Goal: Task Accomplishment & Management: Manage account settings

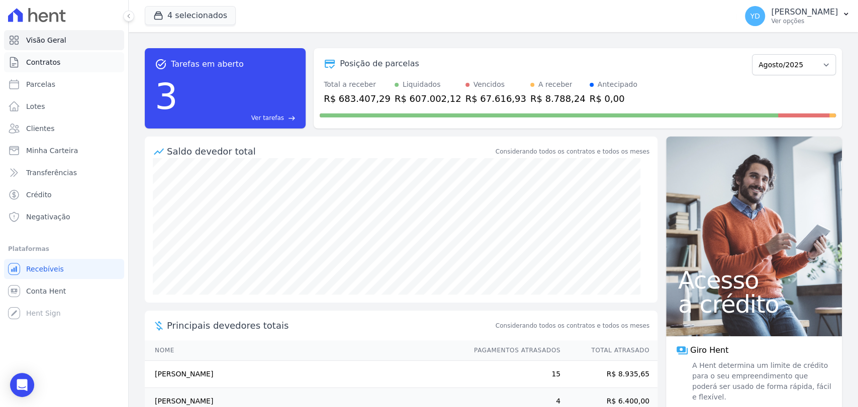
drag, startPoint x: 0, startPoint y: 0, endPoint x: 82, endPoint y: 53, distance: 97.7
click at [82, 53] on link "Contratos" at bounding box center [64, 62] width 120 height 20
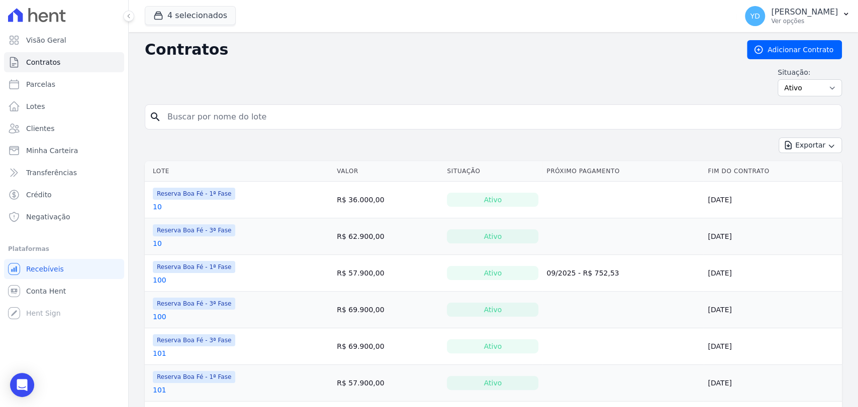
click at [185, 108] on input "search" at bounding box center [499, 117] width 676 height 20
type input "1"
click at [239, 114] on input "1" at bounding box center [499, 117] width 676 height 20
type input "2"
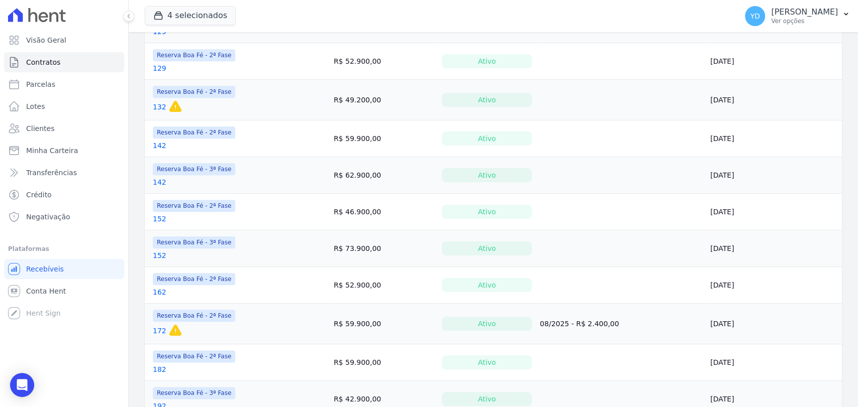
scroll to position [745, 0]
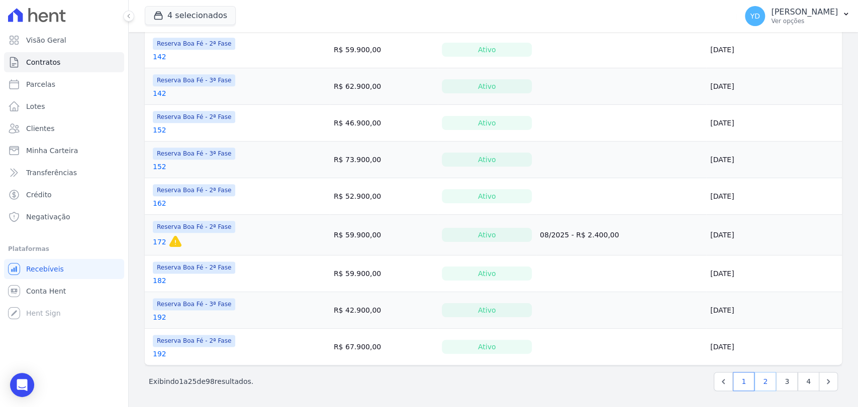
click at [762, 384] on link "2" at bounding box center [765, 381] width 22 height 19
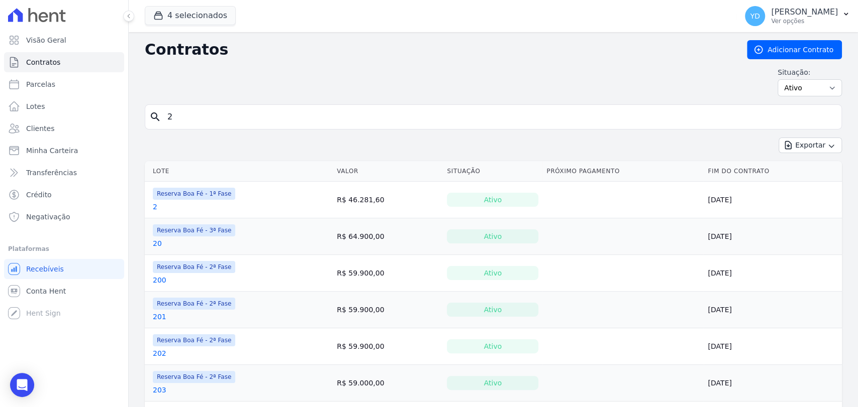
scroll to position [56, 0]
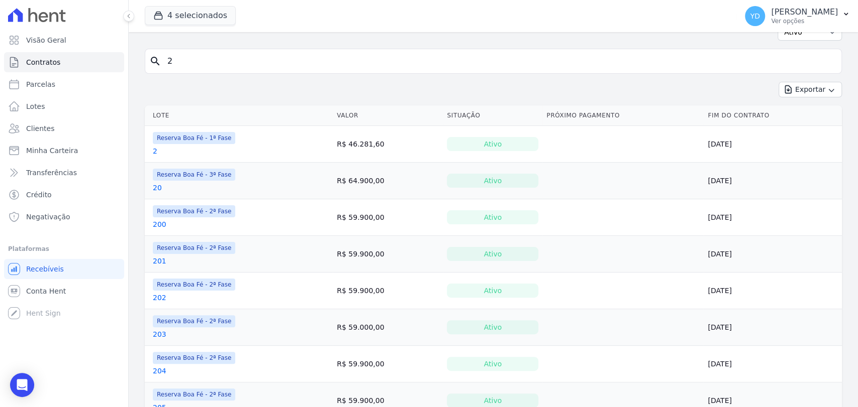
click at [153, 148] on link "2" at bounding box center [155, 151] width 5 height 10
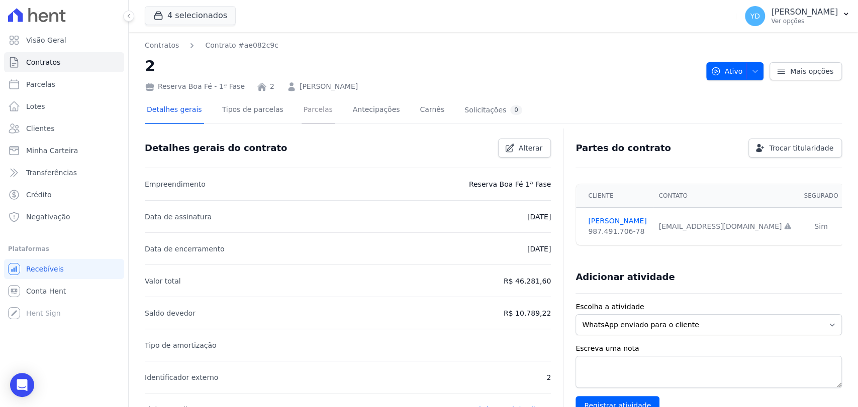
click at [304, 110] on link "Parcelas" at bounding box center [317, 110] width 33 height 27
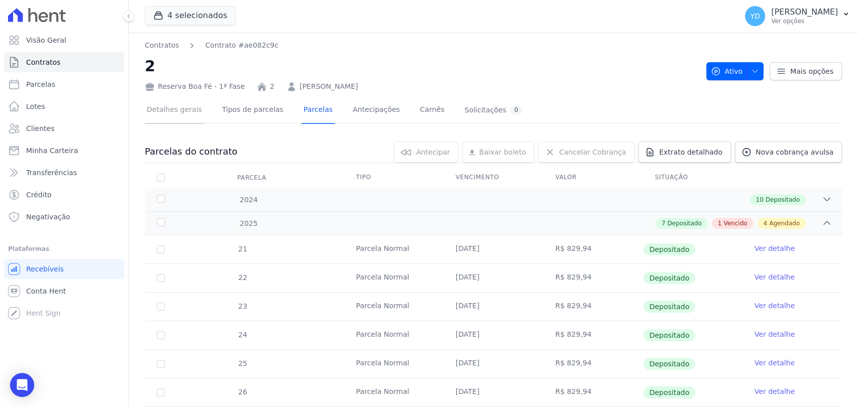
click at [159, 112] on link "Detalhes gerais" at bounding box center [174, 110] width 59 height 27
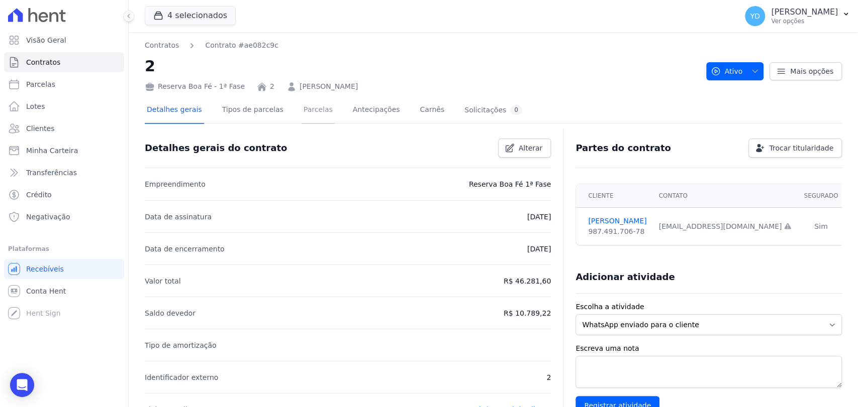
click at [311, 121] on link "Parcelas" at bounding box center [317, 110] width 33 height 27
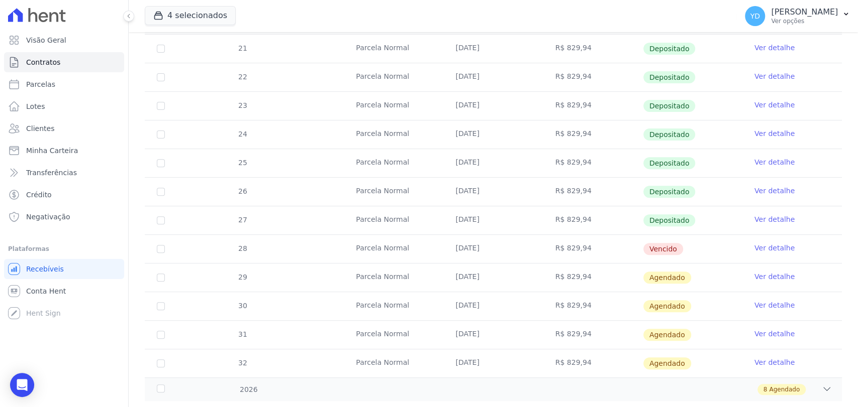
scroll to position [223, 0]
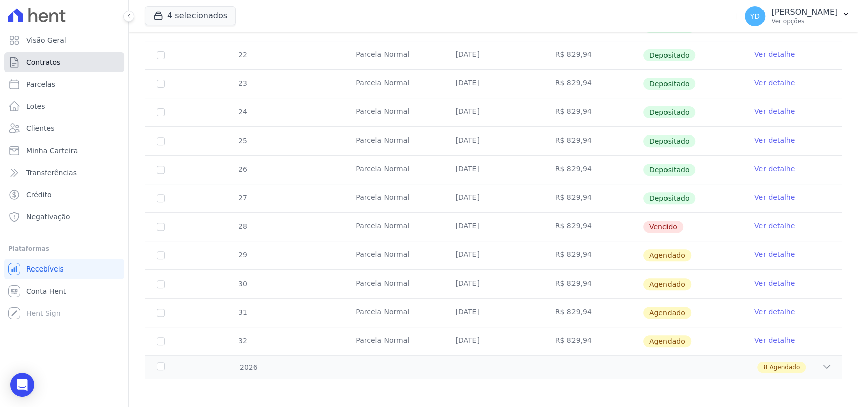
click at [51, 58] on span "Contratos" at bounding box center [43, 62] width 34 height 10
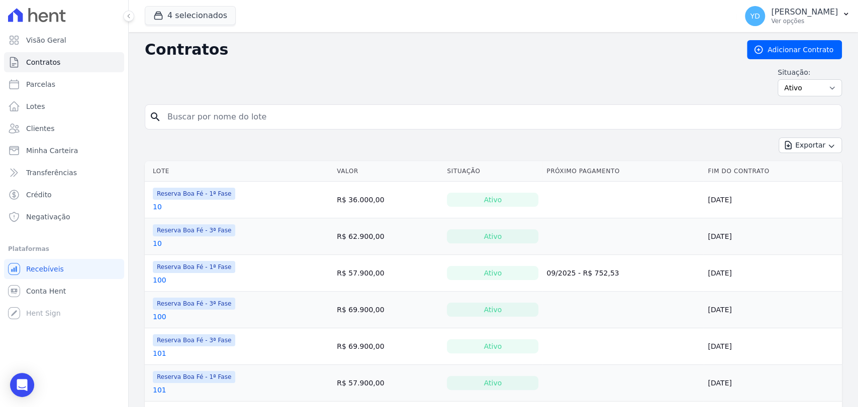
click at [245, 117] on input "search" at bounding box center [499, 117] width 676 height 20
type input "1"
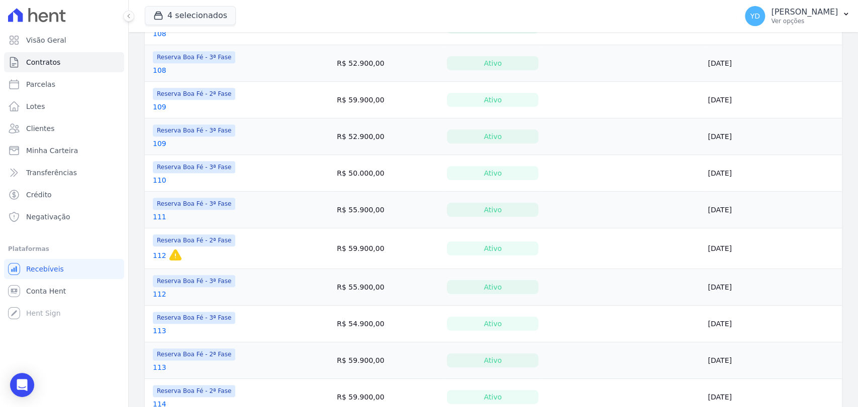
scroll to position [745, 0]
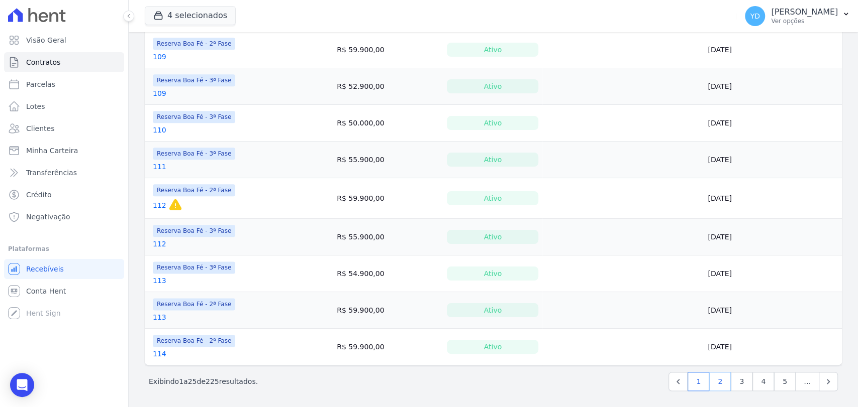
click at [715, 381] on link "2" at bounding box center [720, 381] width 22 height 19
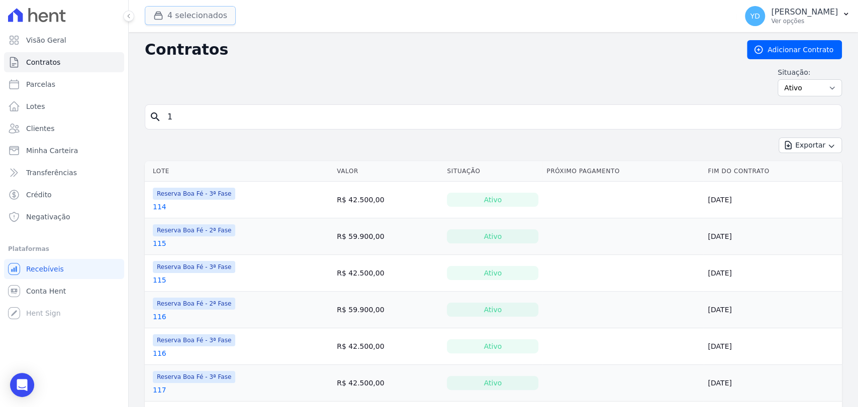
click at [191, 15] on button "4 selecionados" at bounding box center [190, 15] width 91 height 19
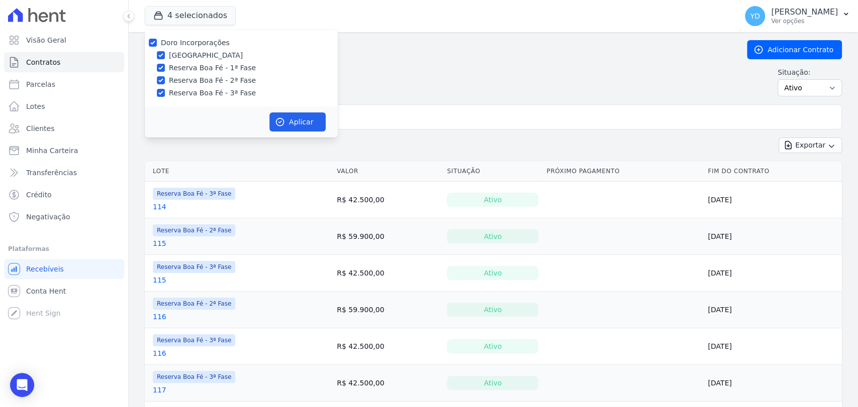
click at [198, 41] on label "Doro Incorporações" at bounding box center [195, 43] width 69 height 8
click at [157, 41] on input "Doro Incorporações" at bounding box center [153, 43] width 8 height 8
checkbox input "false"
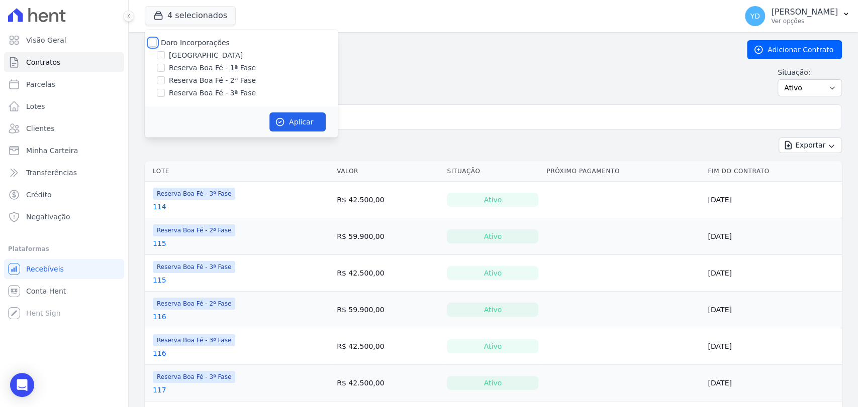
checkbox input "false"
click at [224, 66] on label "Reserva Boa Fé - 1ª Fase" at bounding box center [212, 68] width 87 height 11
click at [165, 66] on input "Reserva Boa Fé - 1ª Fase" at bounding box center [161, 68] width 8 height 8
checkbox input "true"
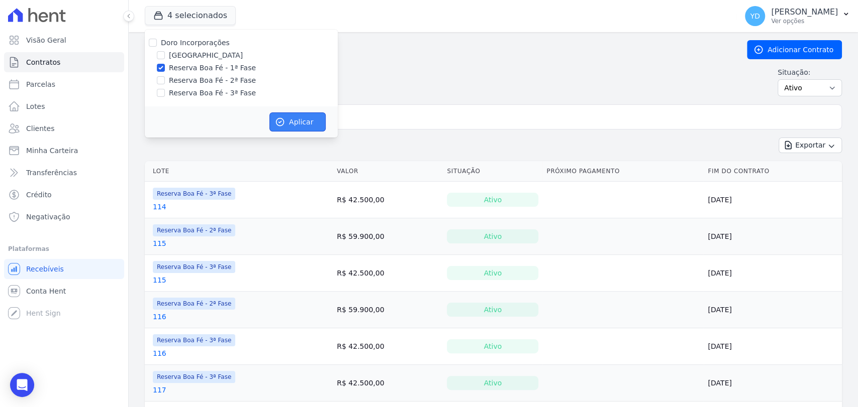
click at [273, 117] on button "Aplicar" at bounding box center [297, 122] width 56 height 19
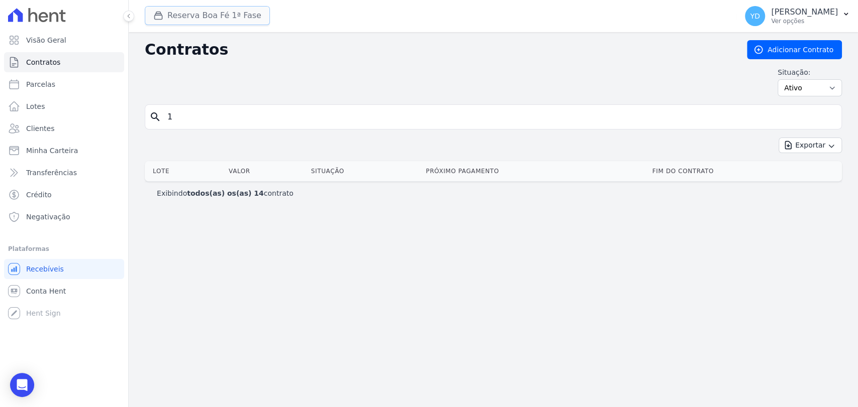
click at [227, 17] on button "Reserva Boa Fé 1ª Fase" at bounding box center [207, 15] width 125 height 19
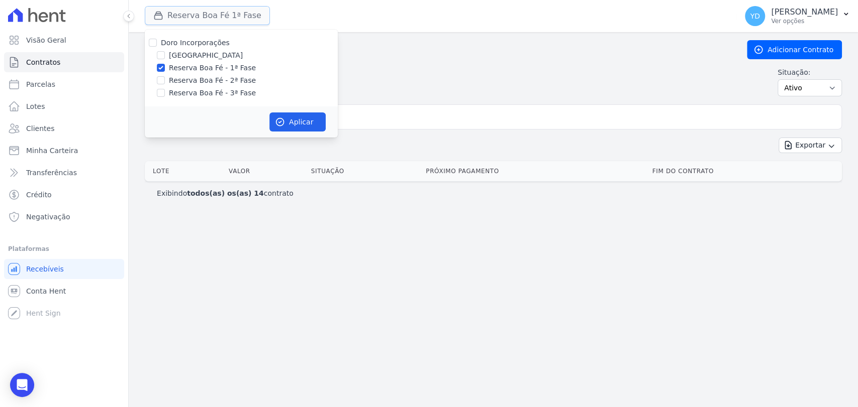
click at [229, 22] on button "Reserva Boa Fé 1ª Fase" at bounding box center [207, 15] width 125 height 19
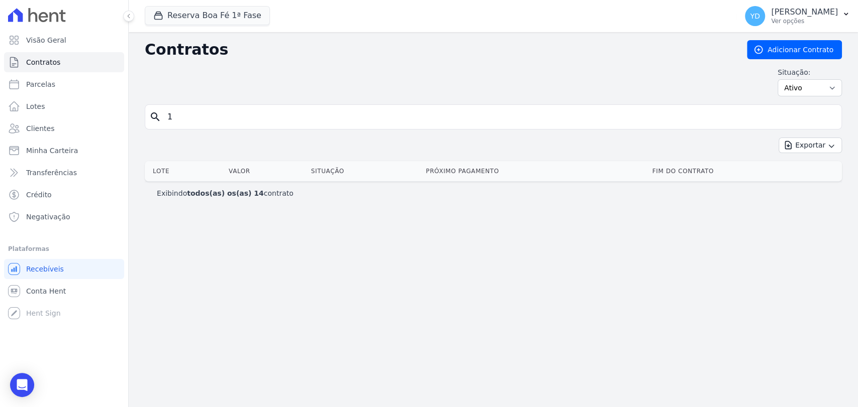
click at [394, 114] on input "1" at bounding box center [499, 117] width 676 height 20
type input "1"
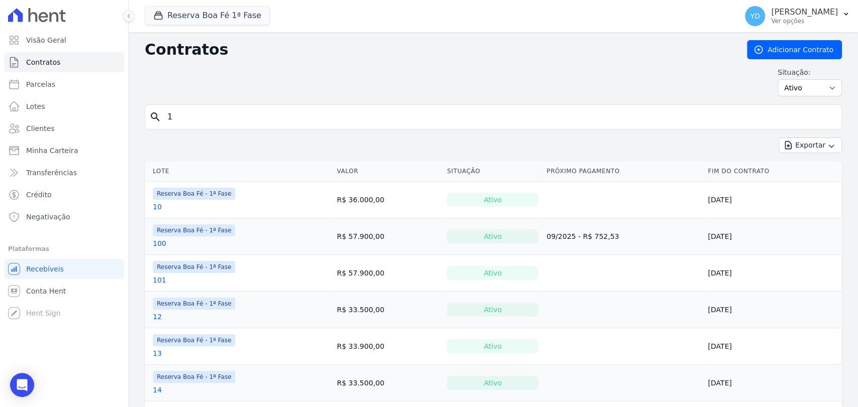
click at [209, 102] on div "Contratos Adicionar Contrato Situação: Ativo Todos Pausado Distratado Rascunho …" at bounding box center [493, 72] width 697 height 64
click at [213, 110] on input "1" at bounding box center [499, 117] width 676 height 20
type input "4"
click at [219, 113] on input "4" at bounding box center [499, 117] width 676 height 20
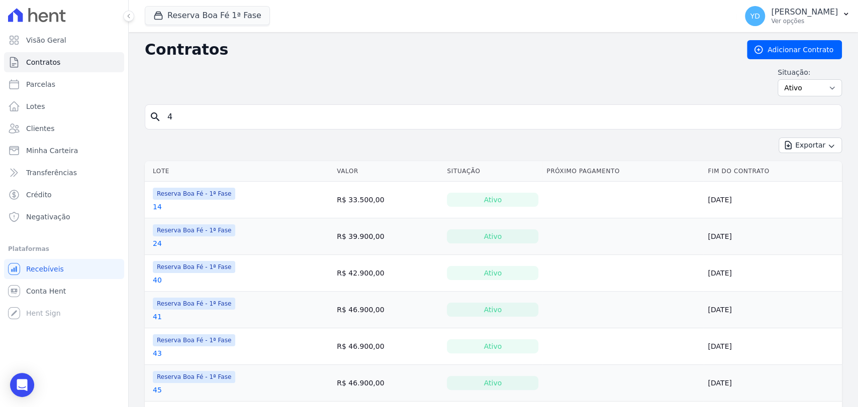
click at [219, 113] on input "4" at bounding box center [499, 117] width 676 height 20
type input "8"
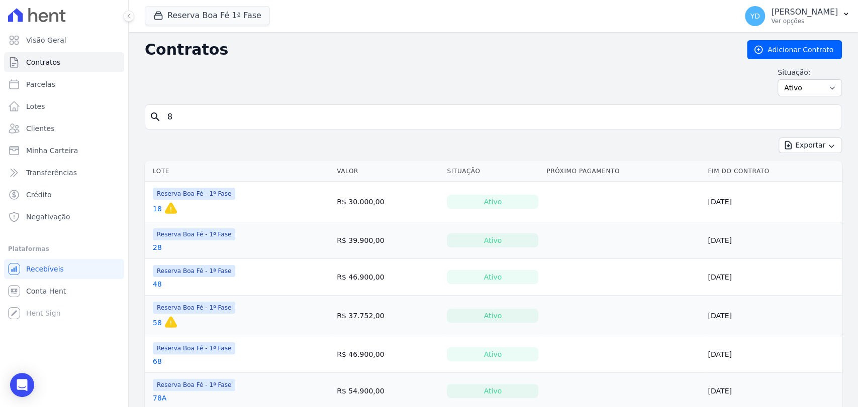
click at [212, 122] on input "8" at bounding box center [499, 117] width 676 height 20
type input "11"
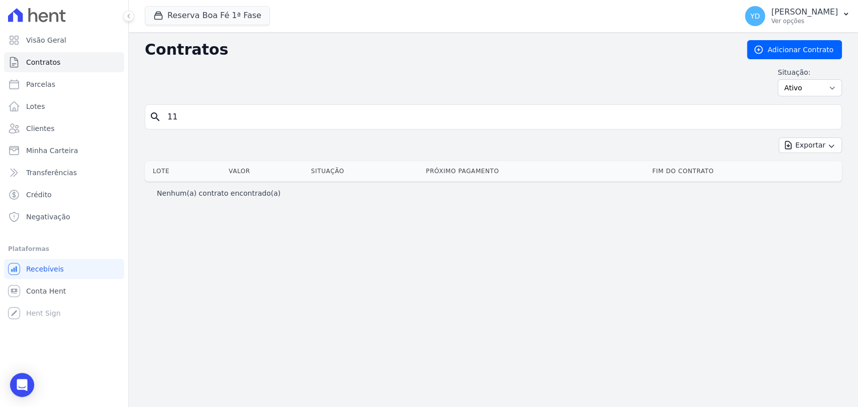
click at [215, 112] on input "11" at bounding box center [499, 117] width 676 height 20
type input "15"
click at [242, 125] on input "15" at bounding box center [499, 117] width 676 height 20
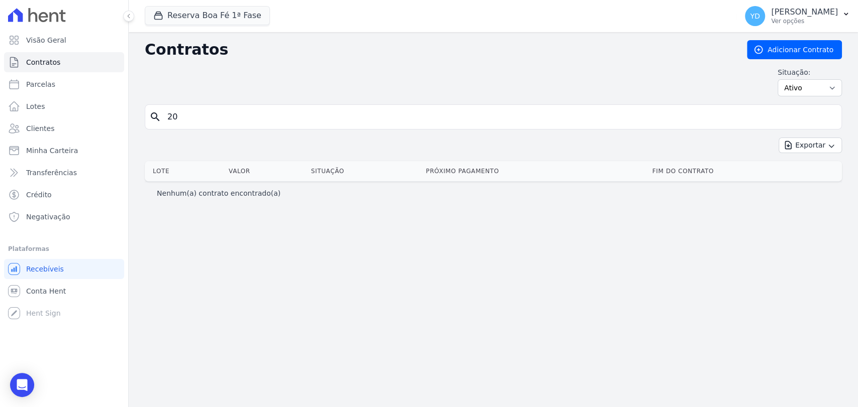
type input "20"
click at [210, 117] on input "20" at bounding box center [499, 117] width 676 height 20
click at [251, 115] on input "20" at bounding box center [499, 117] width 676 height 20
click at [250, 115] on input "20" at bounding box center [499, 117] width 676 height 20
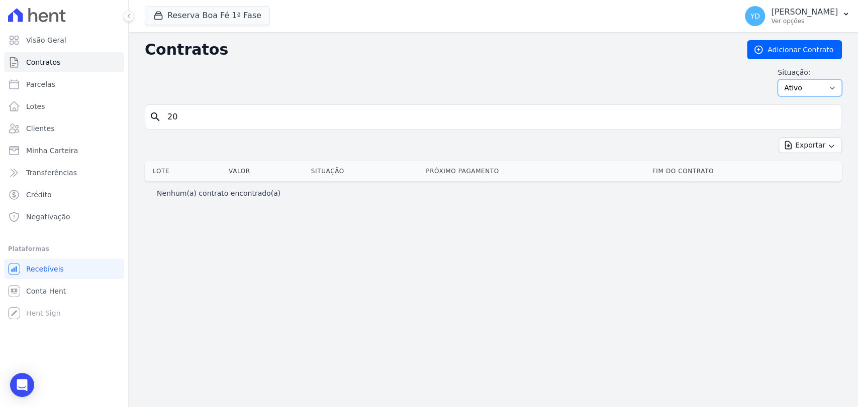
click at [792, 85] on select "Ativo Todos Pausado Distratado Rascunho Expirado Encerrado" at bounding box center [809, 87] width 64 height 17
select select "all"
click at [782, 79] on select "Ativo Todos Pausado Distratado Rascunho Expirado Encerrado" at bounding box center [809, 87] width 64 height 17
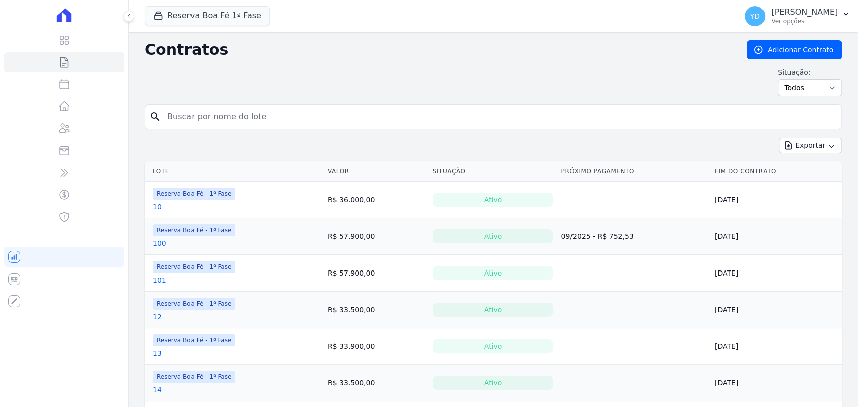
click at [474, 121] on input "search" at bounding box center [499, 117] width 676 height 20
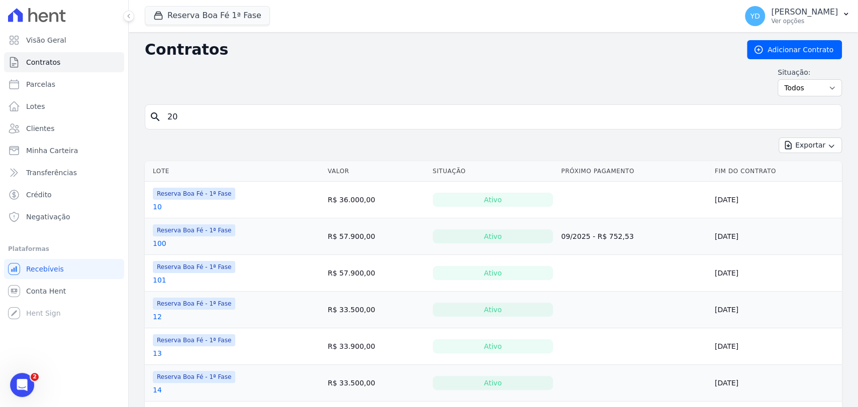
type input "20"
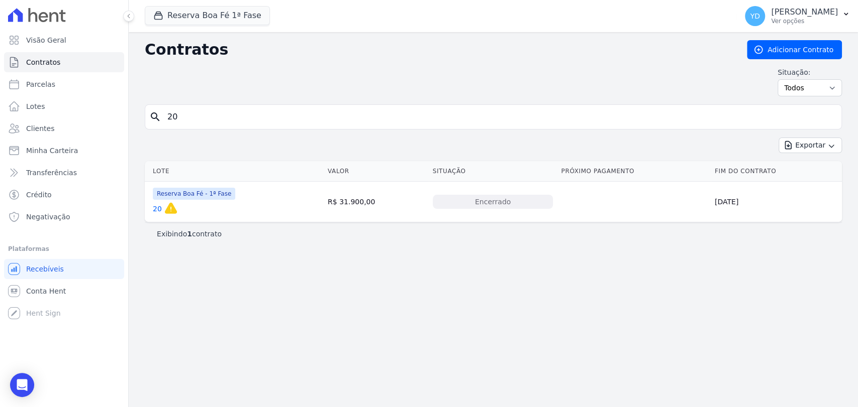
click at [201, 110] on input "20" at bounding box center [499, 117] width 676 height 20
type input "42"
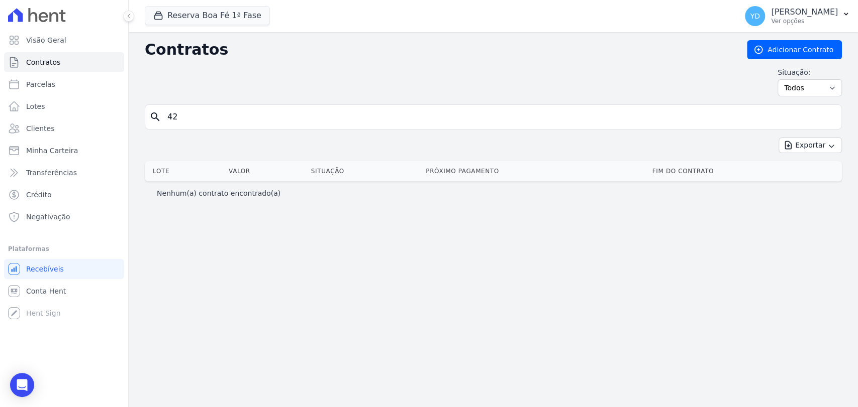
click at [254, 107] on input "42" at bounding box center [499, 117] width 676 height 20
type input "74"
click at [288, 118] on input "74" at bounding box center [499, 117] width 676 height 20
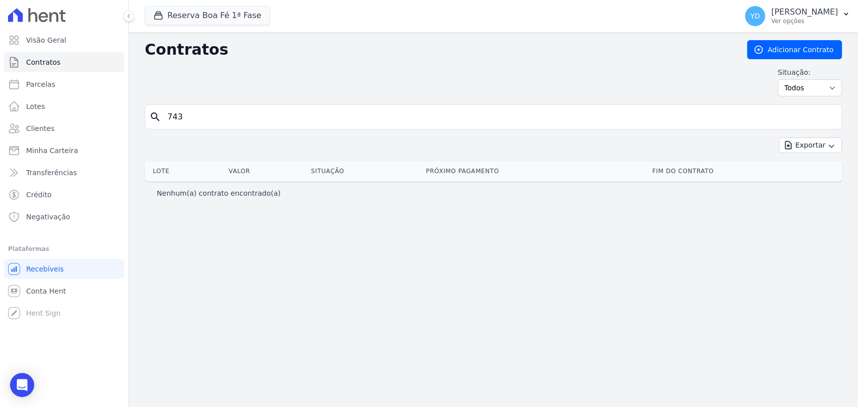
type input "743"
click at [288, 118] on input "743" at bounding box center [499, 117] width 676 height 20
type input "74"
click at [241, 114] on input "74" at bounding box center [499, 117] width 676 height 20
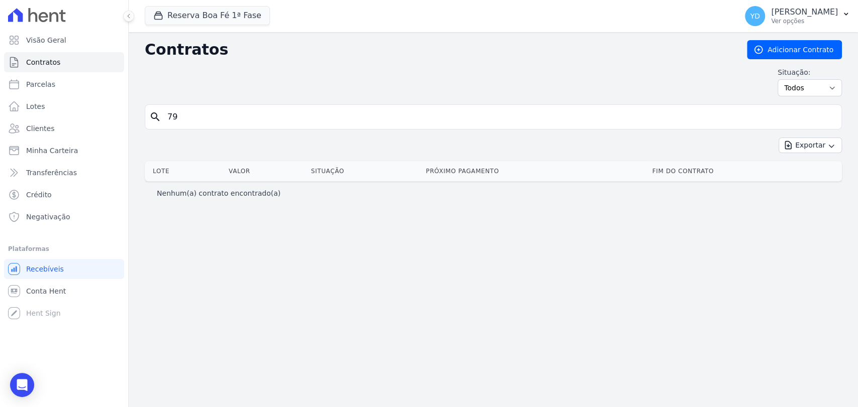
type input "79"
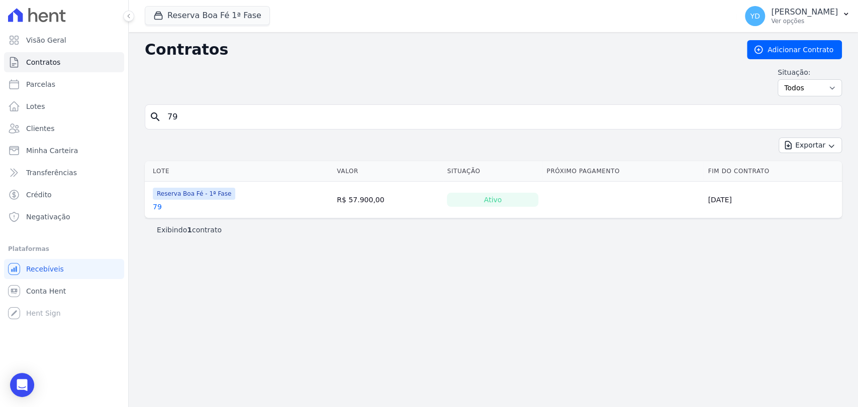
click at [201, 124] on input "79" at bounding box center [499, 117] width 676 height 20
type input "81"
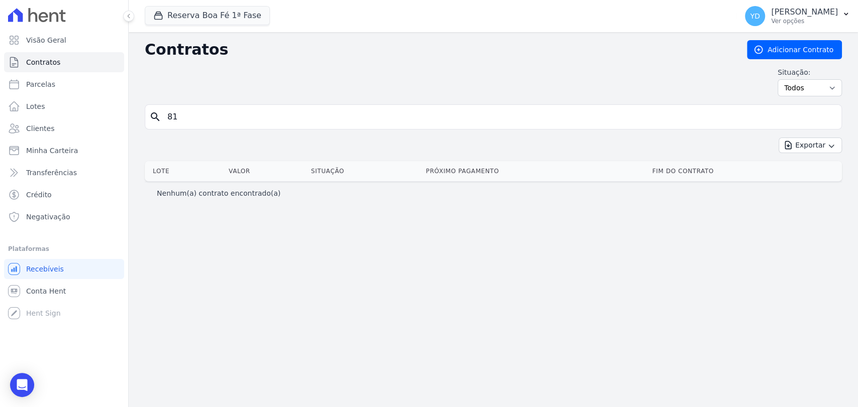
click at [201, 124] on input "81" at bounding box center [499, 117] width 676 height 20
type input "82"
click at [212, 121] on input "82" at bounding box center [499, 117] width 676 height 20
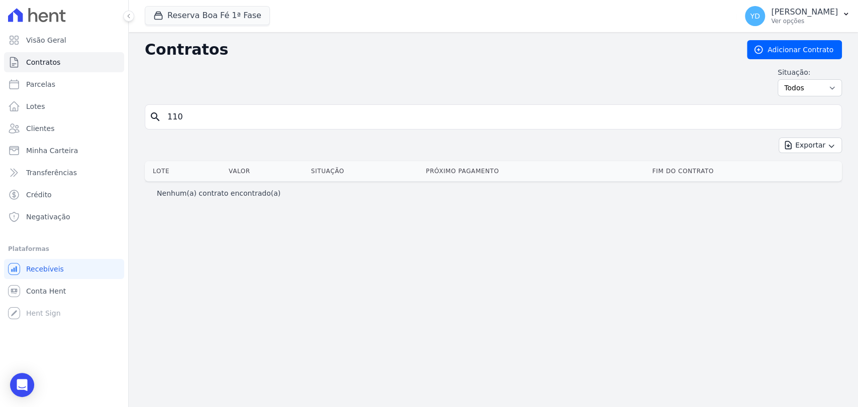
type input "110"
click at [212, 121] on input "110" at bounding box center [499, 117] width 676 height 20
type input "111"
click at [236, 102] on div "Contratos Adicionar Contrato Situação: Ativo Todos Pausado Distratado Rascunho …" at bounding box center [493, 72] width 697 height 64
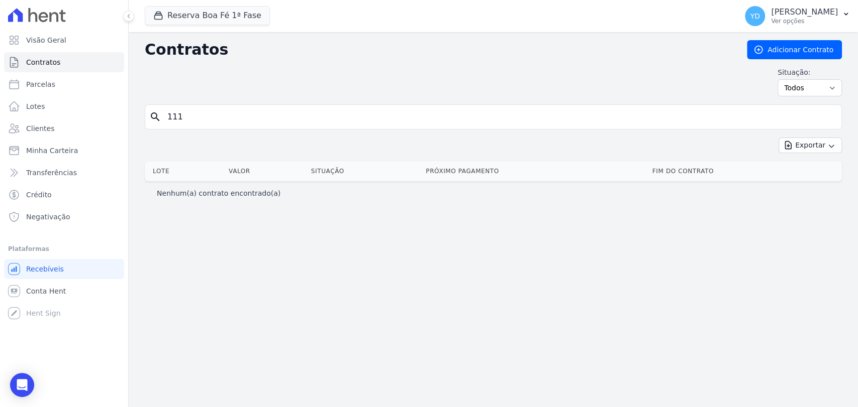
click at [234, 110] on input "111" at bounding box center [499, 117] width 676 height 20
type input "114"
click at [217, 7] on button "Reserva Boa Fé 1ª Fase" at bounding box center [207, 15] width 125 height 19
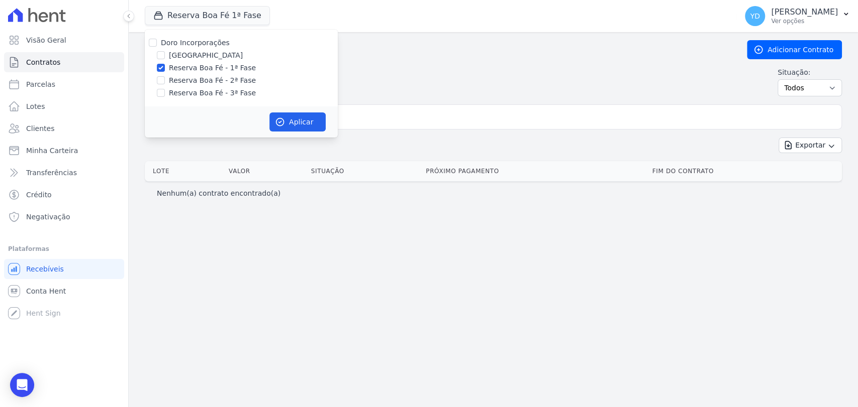
click at [216, 71] on label "Reserva Boa Fé - 1ª Fase" at bounding box center [212, 68] width 87 height 11
click at [165, 71] on input "Reserva Boa Fé - 1ª Fase" at bounding box center [161, 68] width 8 height 8
checkbox input "false"
click at [216, 83] on label "Reserva Boa Fé - 2ª Fase" at bounding box center [212, 80] width 87 height 11
click at [165, 83] on input "Reserva Boa Fé - 2ª Fase" at bounding box center [161, 80] width 8 height 8
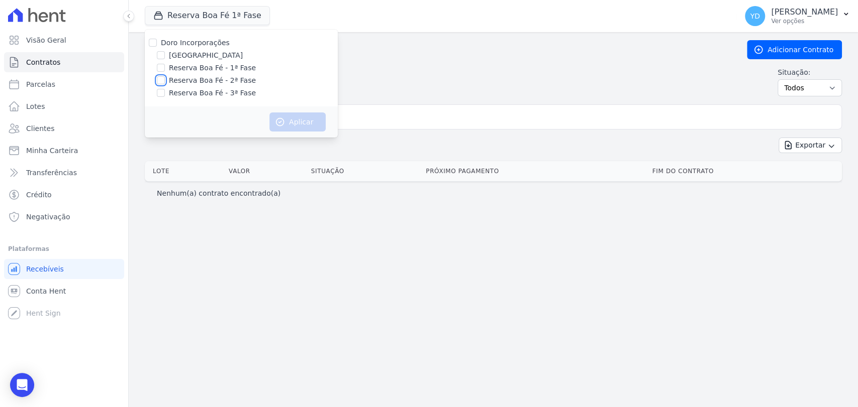
checkbox input "true"
click at [280, 120] on icon "button" at bounding box center [280, 122] width 10 height 10
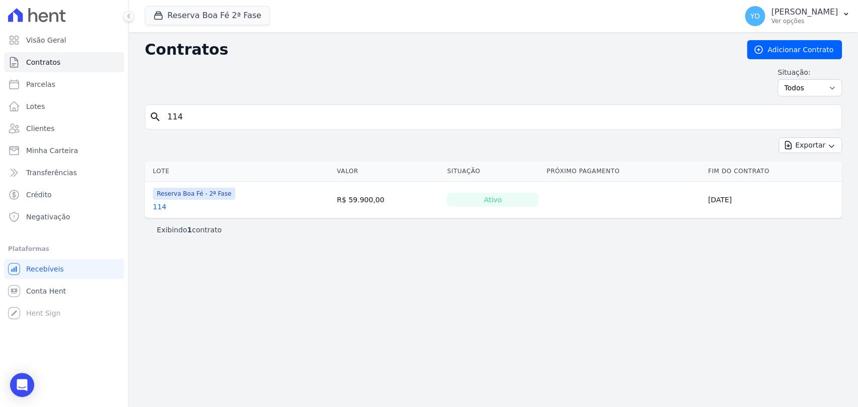
click at [397, 123] on input "114" at bounding box center [499, 117] width 676 height 20
click at [229, 119] on input "114" at bounding box center [499, 117] width 676 height 20
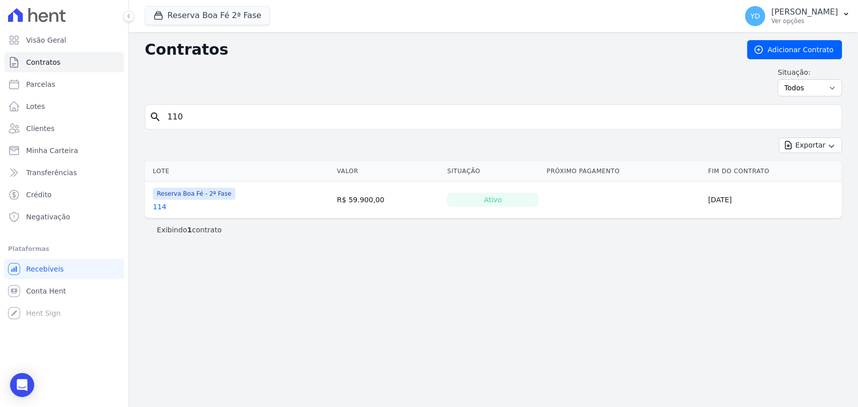
type input "110"
drag, startPoint x: 156, startPoint y: 207, endPoint x: 208, endPoint y: 124, distance: 97.3
click at [208, 124] on input "110" at bounding box center [499, 117] width 676 height 20
click at [197, 116] on input "110" at bounding box center [499, 117] width 676 height 20
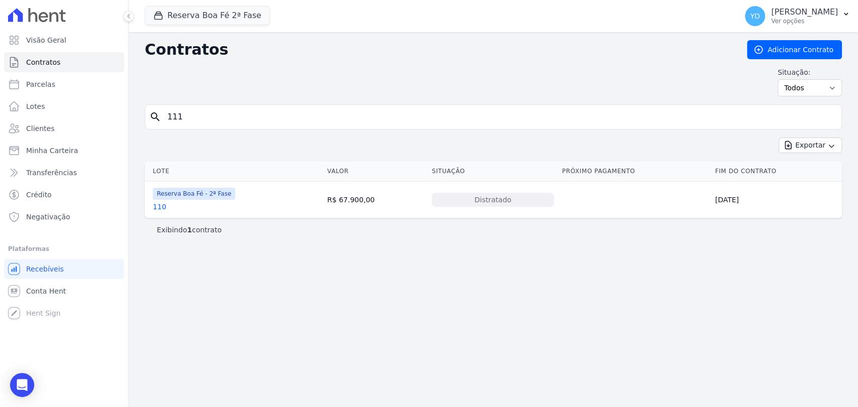
type input "111"
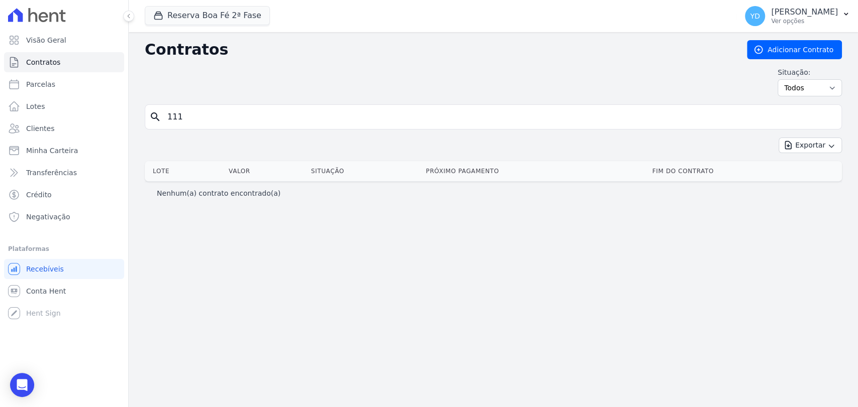
click at [184, 121] on input "111" at bounding box center [499, 117] width 676 height 20
type input "119"
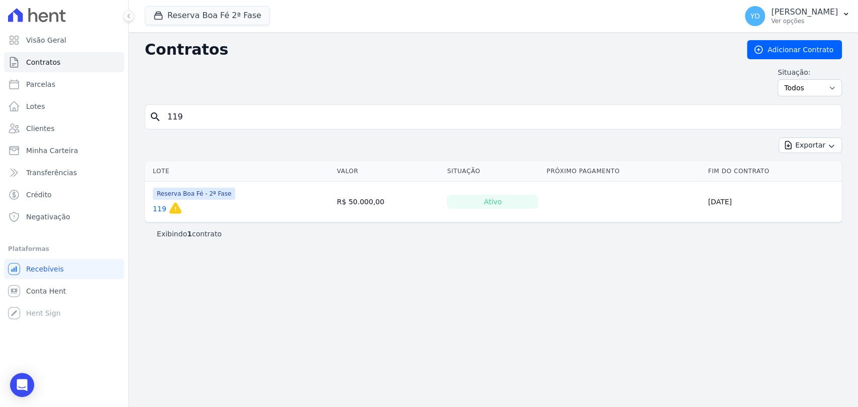
click at [199, 122] on input "119" at bounding box center [499, 117] width 676 height 20
type input "147"
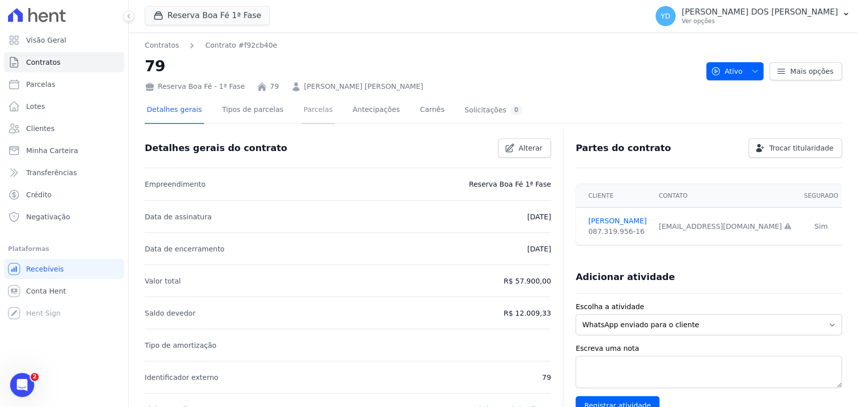
click at [316, 113] on link "Parcelas" at bounding box center [317, 110] width 33 height 27
click at [313, 116] on link "Parcelas" at bounding box center [317, 110] width 33 height 27
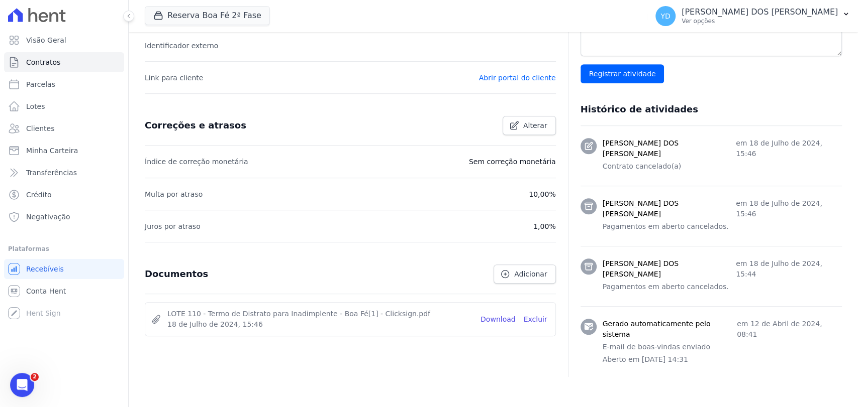
scroll to position [333, 0]
click at [491, 319] on link "Download" at bounding box center [497, 319] width 35 height 11
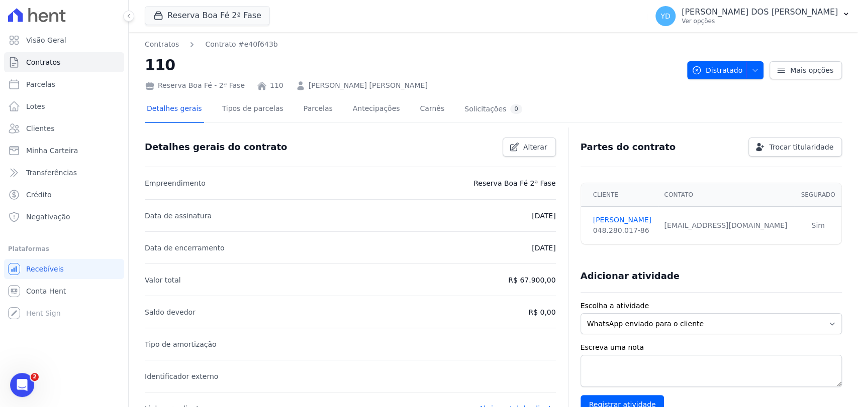
scroll to position [0, 0]
click at [314, 109] on link "Parcelas" at bounding box center [317, 110] width 33 height 27
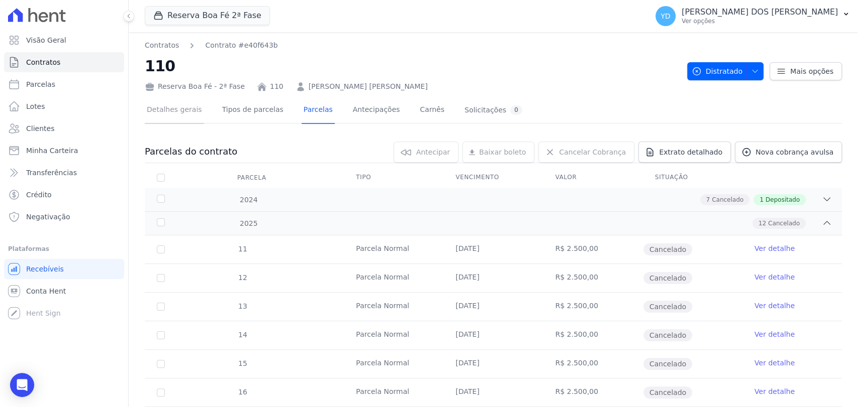
click at [187, 109] on link "Detalhes gerais" at bounding box center [174, 110] width 59 height 27
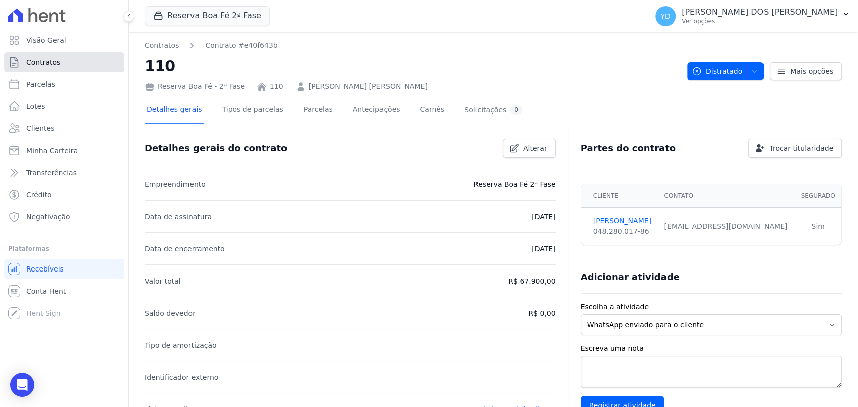
click at [99, 62] on link "Contratos" at bounding box center [64, 62] width 120 height 20
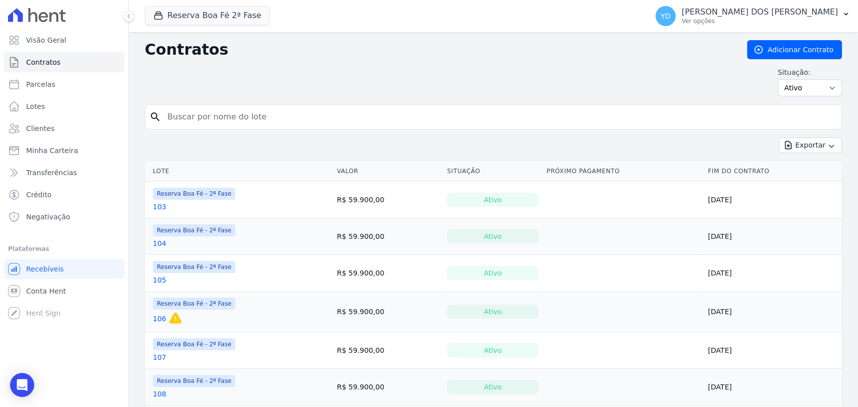
click at [216, 126] on input "search" at bounding box center [499, 117] width 676 height 20
type input "110"
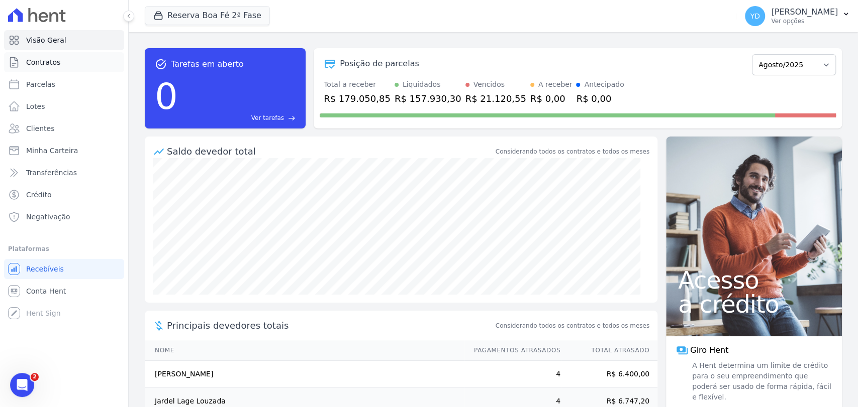
click at [82, 62] on link "Contratos" at bounding box center [64, 62] width 120 height 20
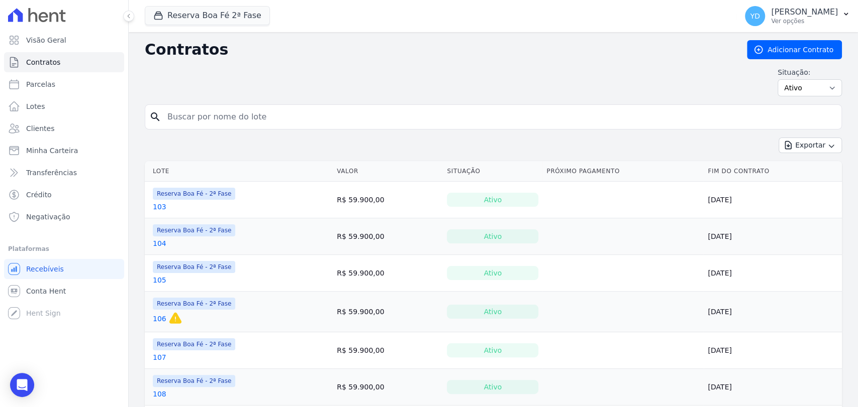
click at [210, 1] on div "Reserva Boa Fé 2ª Fase Doro Incorporações [GEOGRAPHIC_DATA] Reserva Boa Fé - 1ª…" at bounding box center [439, 15] width 588 height 33
click at [210, 11] on button "Reserva Boa Fé 2ª Fase" at bounding box center [207, 15] width 125 height 19
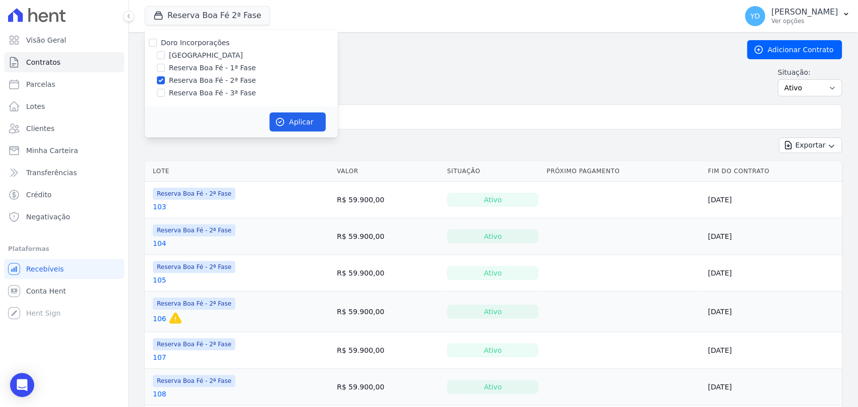
click at [209, 49] on div "Doro Incorporações [GEOGRAPHIC_DATA] Reserva Boa Fé - 1ª Fase Reserva Boa Fé - …" at bounding box center [241, 68] width 193 height 77
click at [209, 42] on label "Doro Incorporações" at bounding box center [195, 43] width 69 height 8
click at [157, 42] on input "Doro Incorporações" at bounding box center [153, 43] width 8 height 8
checkbox input "true"
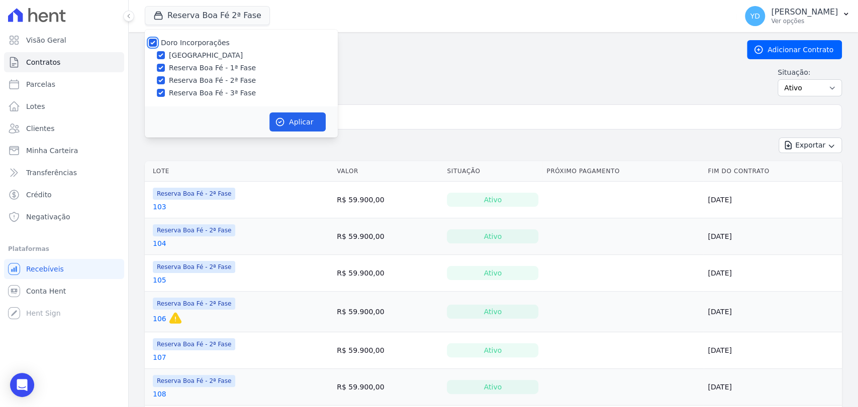
checkbox input "true"
click at [288, 122] on button "Aplicar" at bounding box center [297, 122] width 56 height 19
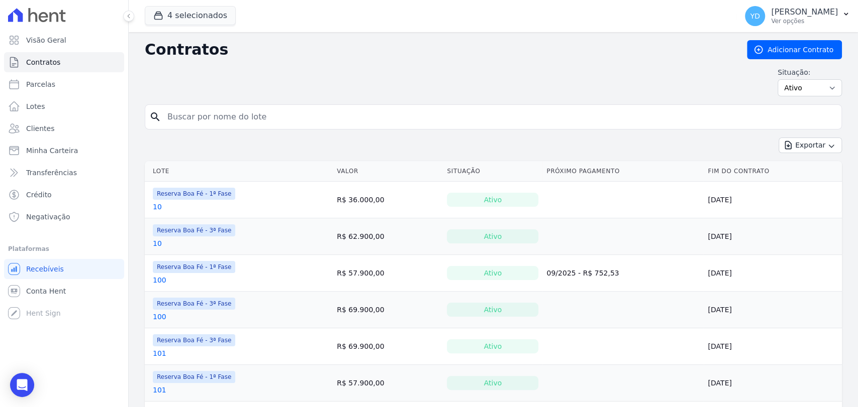
drag, startPoint x: 236, startPoint y: 98, endPoint x: 235, endPoint y: 109, distance: 10.6
click at [235, 109] on input "search" at bounding box center [499, 117] width 676 height 20
type input "134"
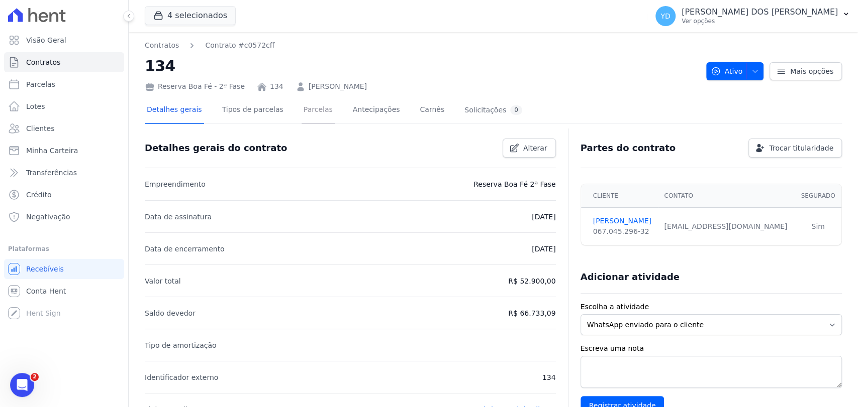
click at [316, 117] on link "Parcelas" at bounding box center [317, 110] width 33 height 27
click at [301, 106] on link "Parcelas" at bounding box center [317, 110] width 33 height 27
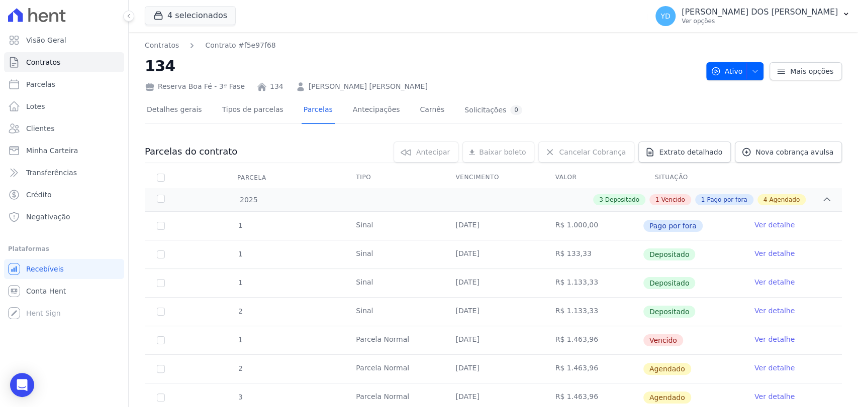
click at [754, 341] on link "Ver detalhe" at bounding box center [774, 340] width 40 height 10
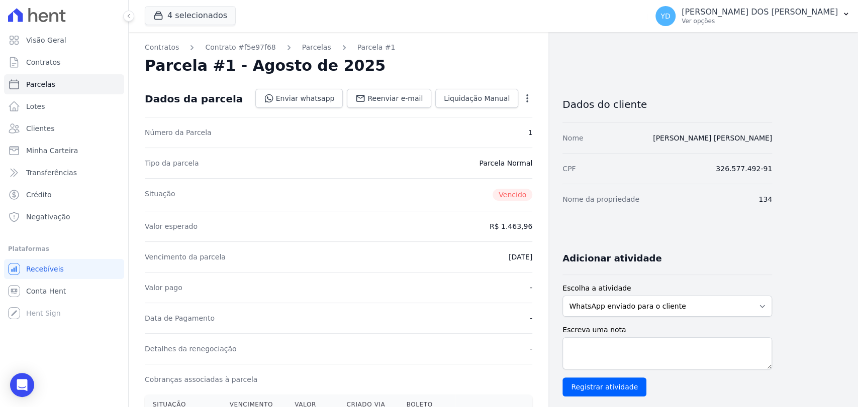
drag, startPoint x: 526, startPoint y: 99, endPoint x: 527, endPoint y: 106, distance: 6.6
click at [526, 99] on icon "button" at bounding box center [527, 98] width 10 height 10
click at [507, 117] on link "Alterar" at bounding box center [484, 112] width 88 height 18
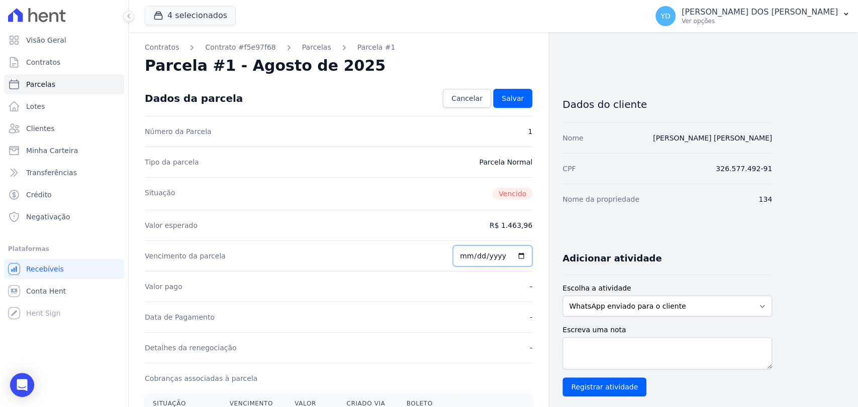
click at [465, 258] on input "2025-08-25" at bounding box center [492, 256] width 79 height 21
type input "[DATE]"
click at [518, 103] on span "Salvar" at bounding box center [512, 98] width 22 height 10
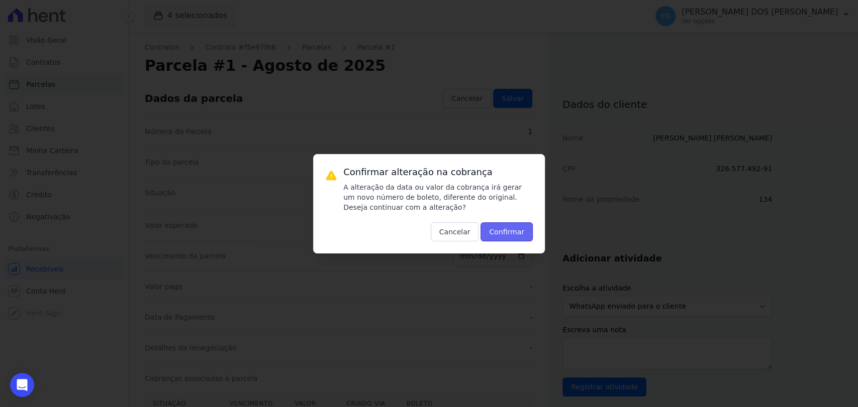
click at [498, 226] on button "Confirmar" at bounding box center [506, 232] width 52 height 19
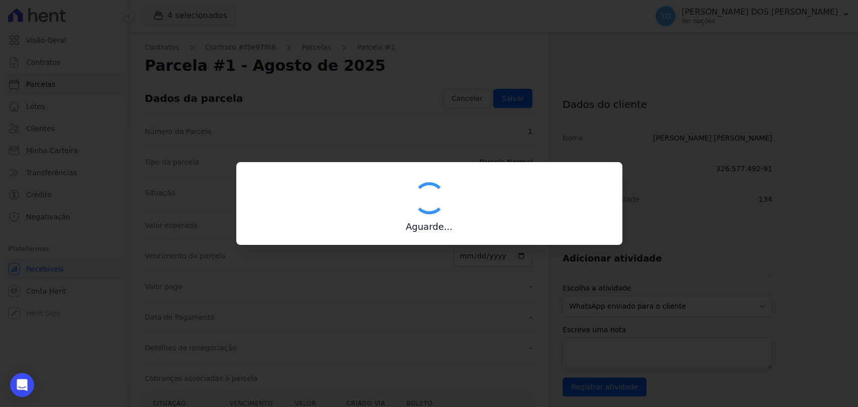
type input "00190000090335103300000651457178211840000146396"
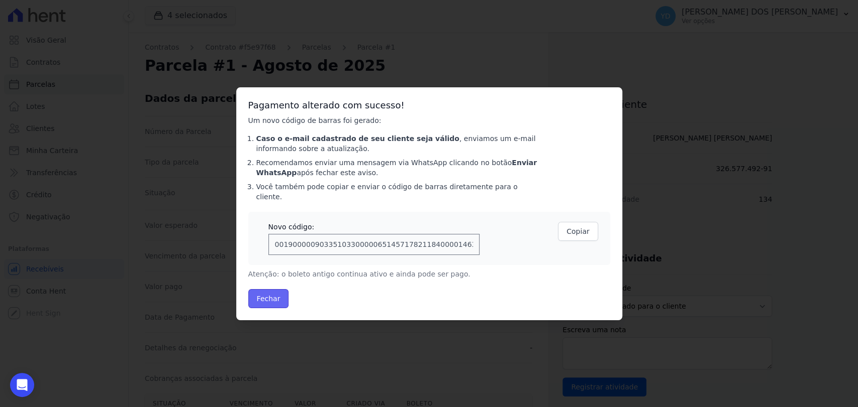
click at [273, 296] on button "Fechar" at bounding box center [268, 298] width 41 height 19
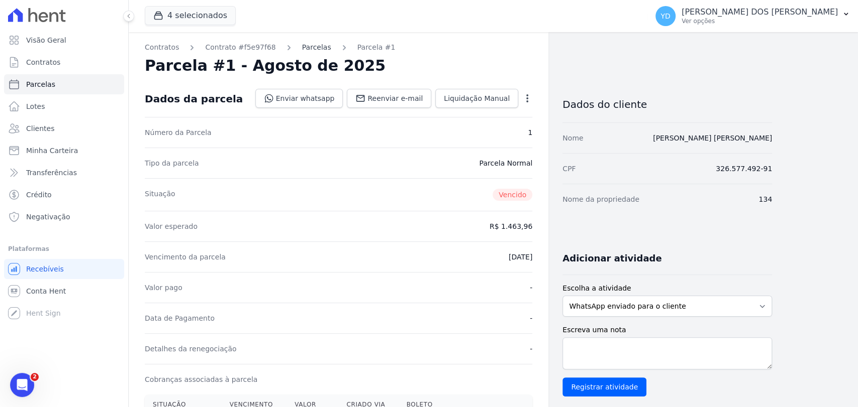
click at [302, 50] on link "Parcelas" at bounding box center [316, 47] width 29 height 11
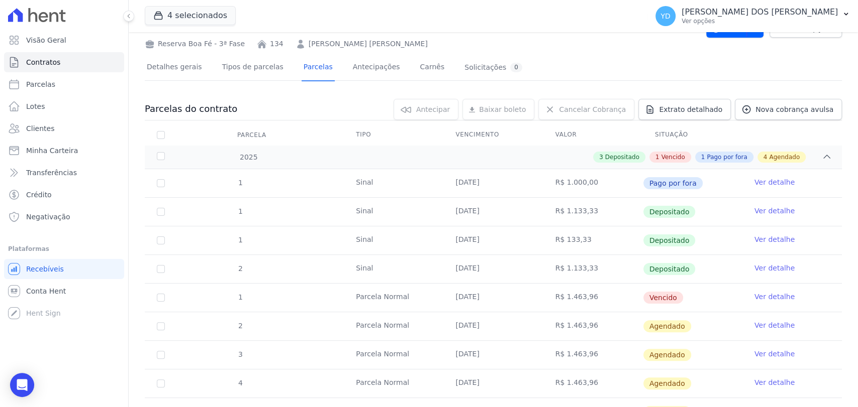
scroll to position [167, 0]
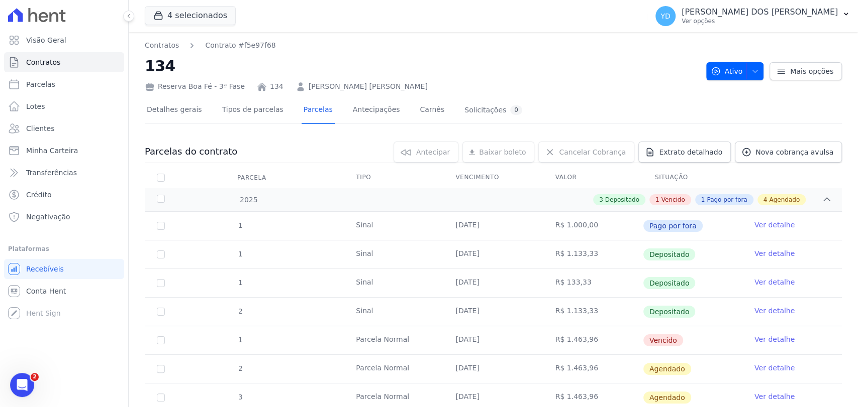
click at [756, 335] on link "Ver detalhe" at bounding box center [774, 340] width 40 height 10
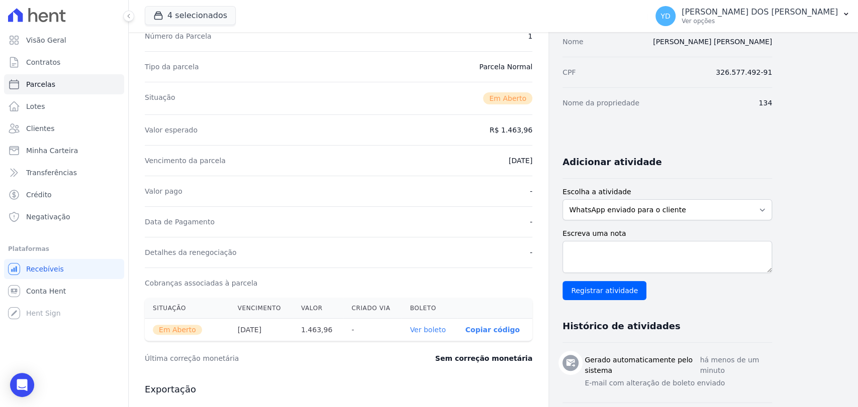
scroll to position [223, 0]
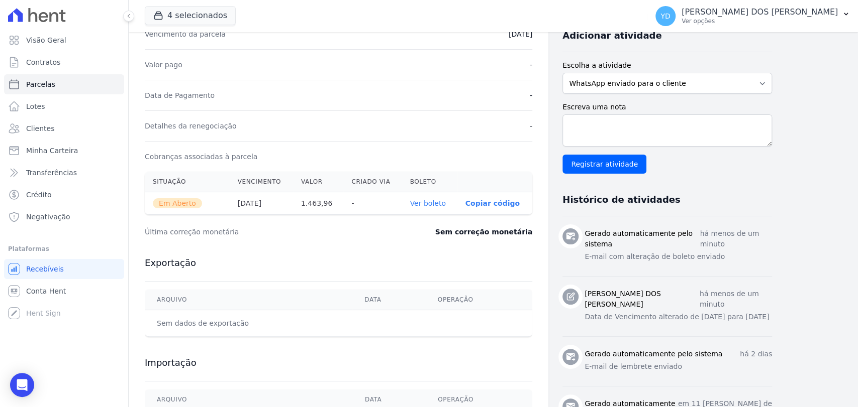
click at [434, 208] on th "Ver boleto" at bounding box center [428, 203] width 55 height 23
click at [435, 204] on link "Ver boleto" at bounding box center [427, 203] width 36 height 8
